Goal: Information Seeking & Learning: Learn about a topic

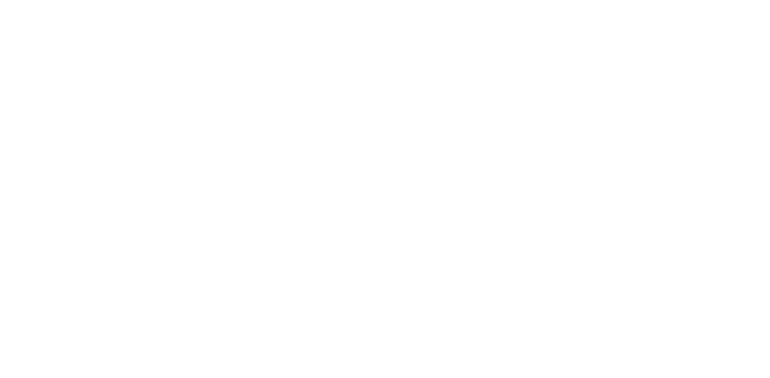
select select "*"
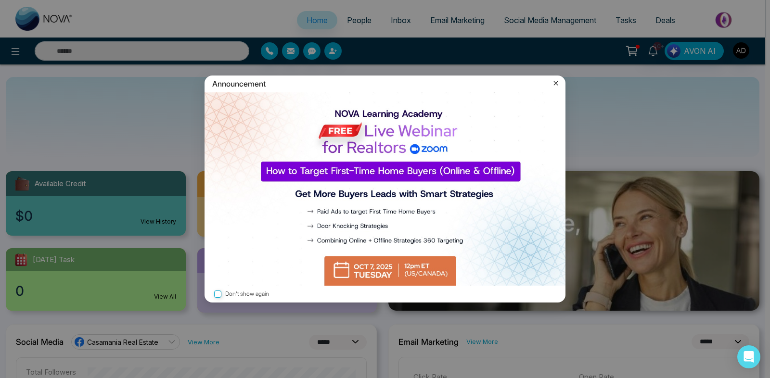
click at [556, 84] on icon at bounding box center [556, 83] width 4 height 4
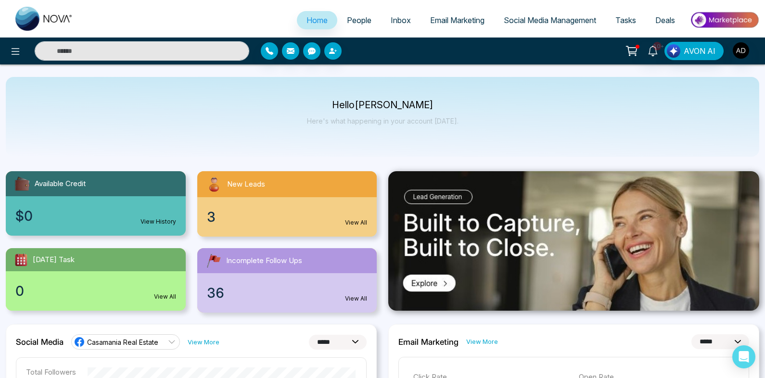
click at [200, 53] on input "text" at bounding box center [142, 50] width 215 height 19
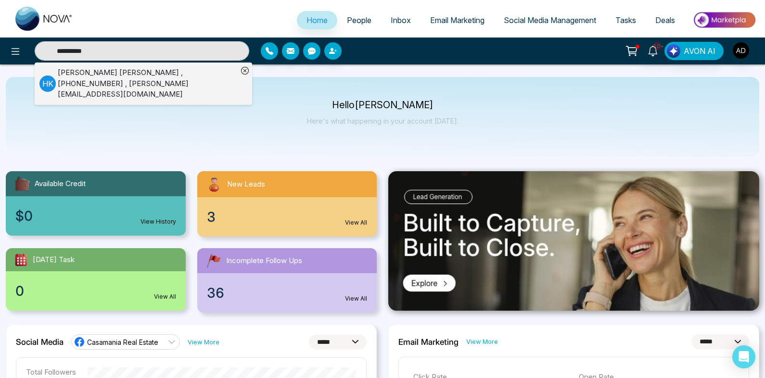
type input "**********"
click at [188, 70] on div "[PERSON_NAME] , [PHONE_NUMBER] , [PERSON_NAME][EMAIL_ADDRESS][DOMAIN_NAME]" at bounding box center [148, 83] width 180 height 33
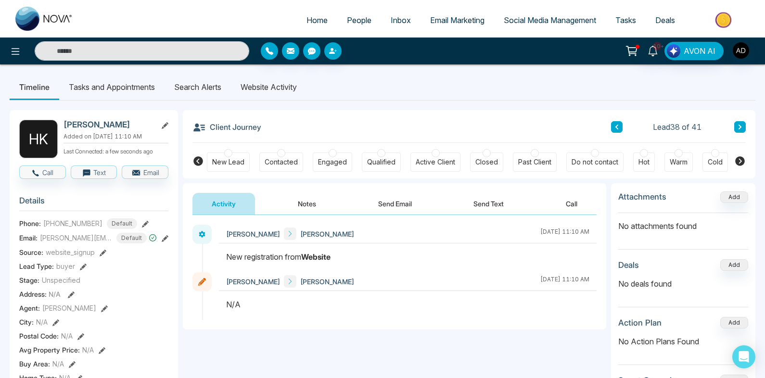
click at [284, 85] on li "Website Activity" at bounding box center [269, 87] width 76 height 26
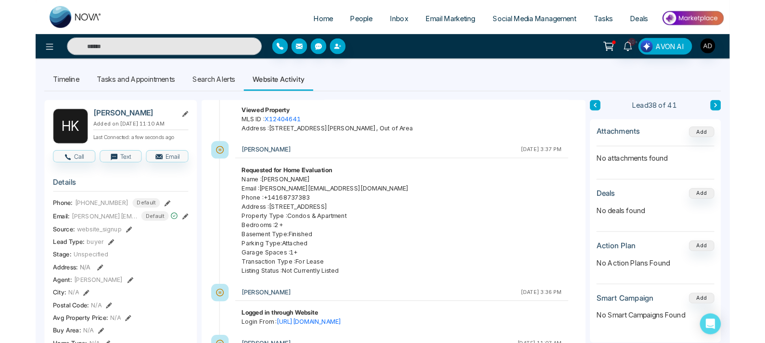
scroll to position [33, 0]
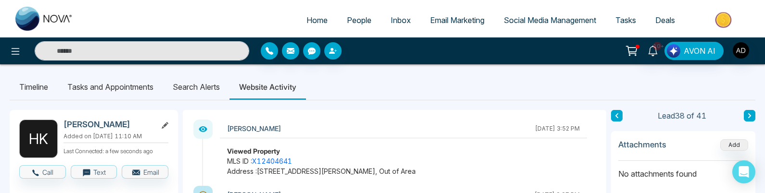
click at [190, 87] on li "Search Alerts" at bounding box center [196, 87] width 66 height 26
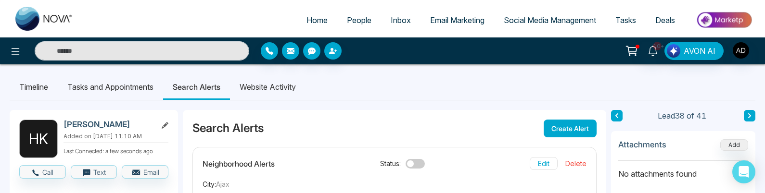
click at [276, 89] on li "Website Activity" at bounding box center [268, 87] width 76 height 26
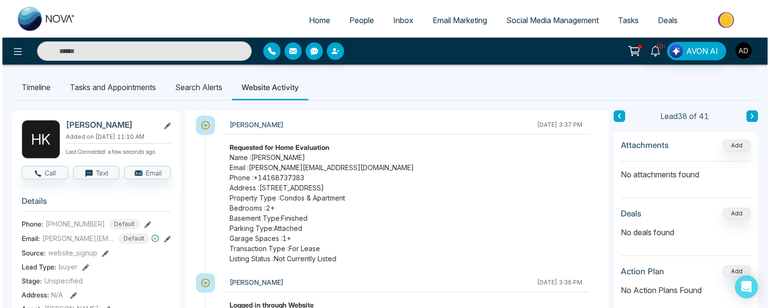
scroll to position [65, 0]
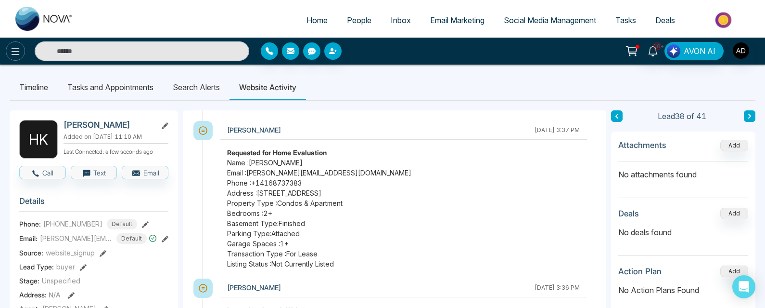
click at [10, 46] on icon at bounding box center [16, 52] width 12 height 12
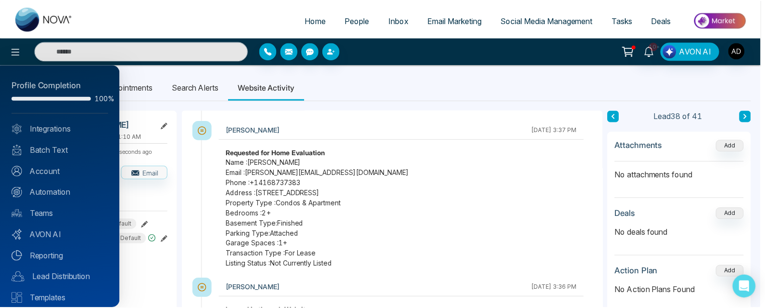
scroll to position [71, 0]
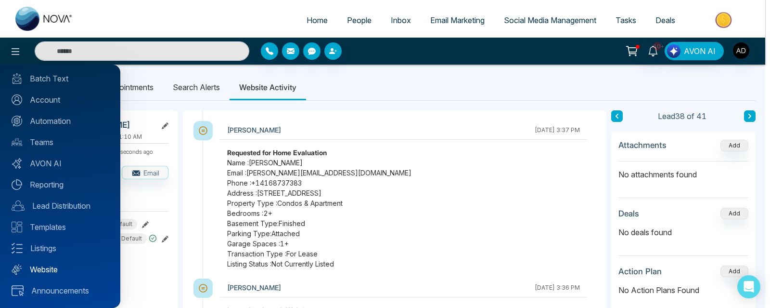
click at [47, 266] on link "Website" at bounding box center [60, 269] width 97 height 12
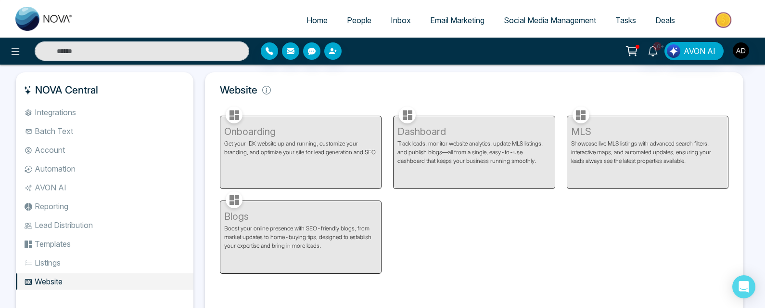
click at [438, 136] on div "Dashboard Track leads, monitor website analytics, update MLS listings, and publ…" at bounding box center [473, 146] width 173 height 85
click at [419, 131] on div "Dashboard Track leads, monitor website analytics, update MLS listings, and publ…" at bounding box center [473, 146] width 173 height 85
